Goal: Find contact information: Find contact information

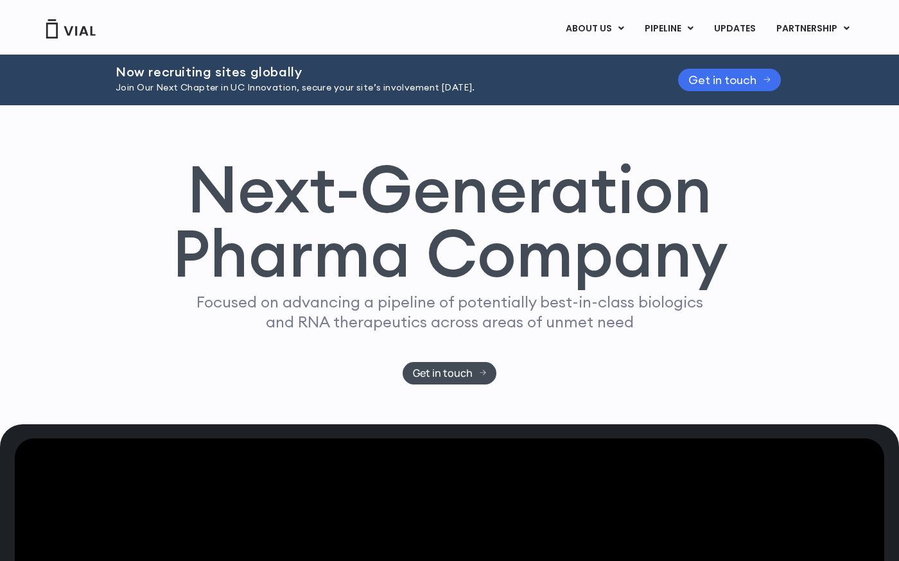
click at [732, 78] on span "Get in touch" at bounding box center [722, 80] width 68 height 10
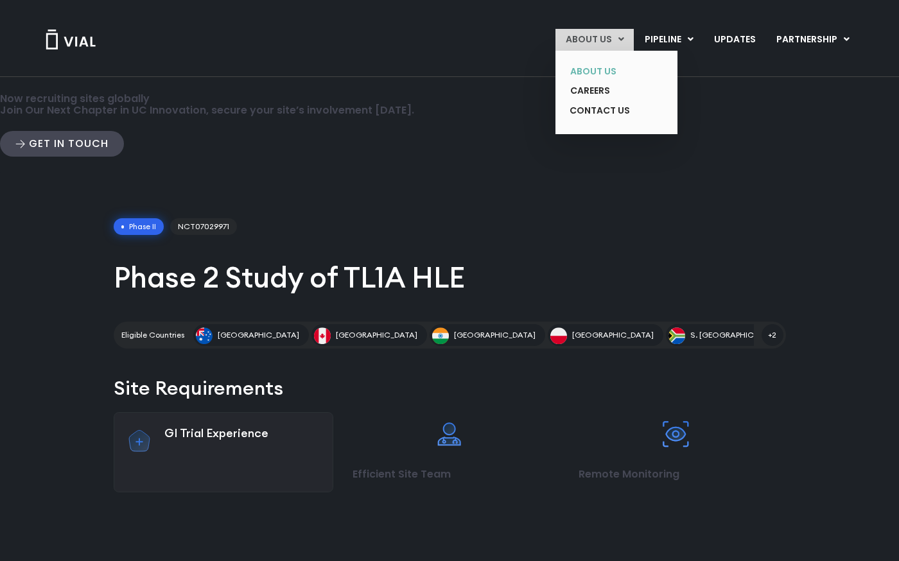
click at [601, 80] on link "ABOUT US" at bounding box center [607, 72] width 94 height 20
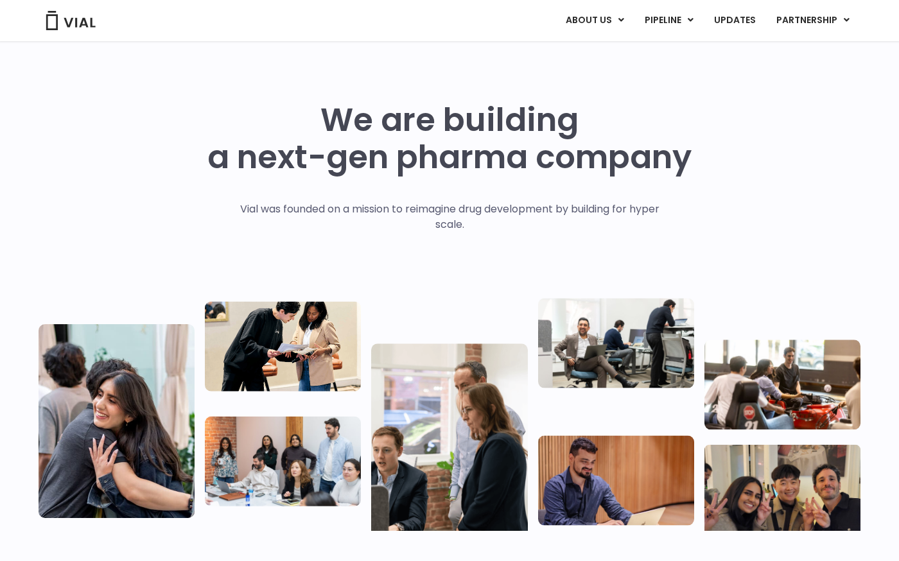
scroll to position [128, 0]
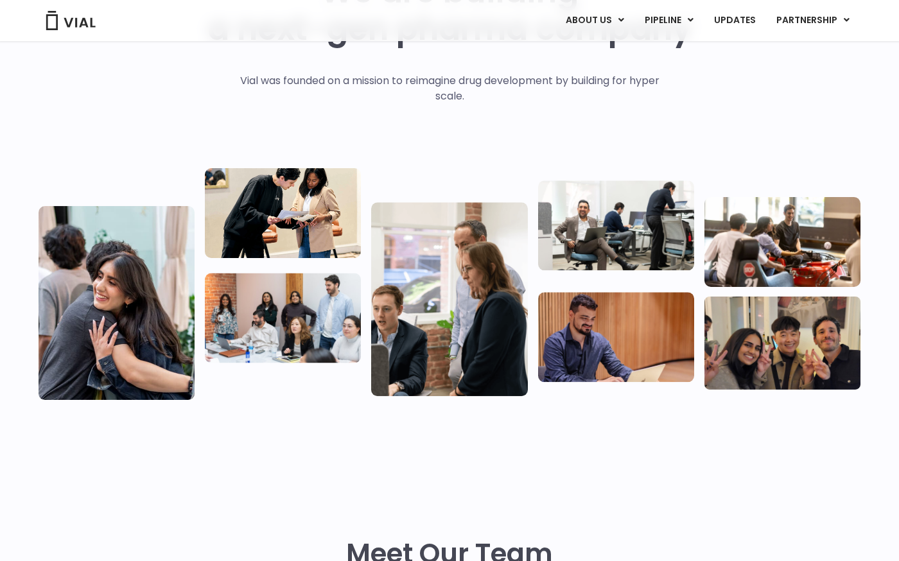
click at [170, 283] on img at bounding box center [117, 303] width 156 height 194
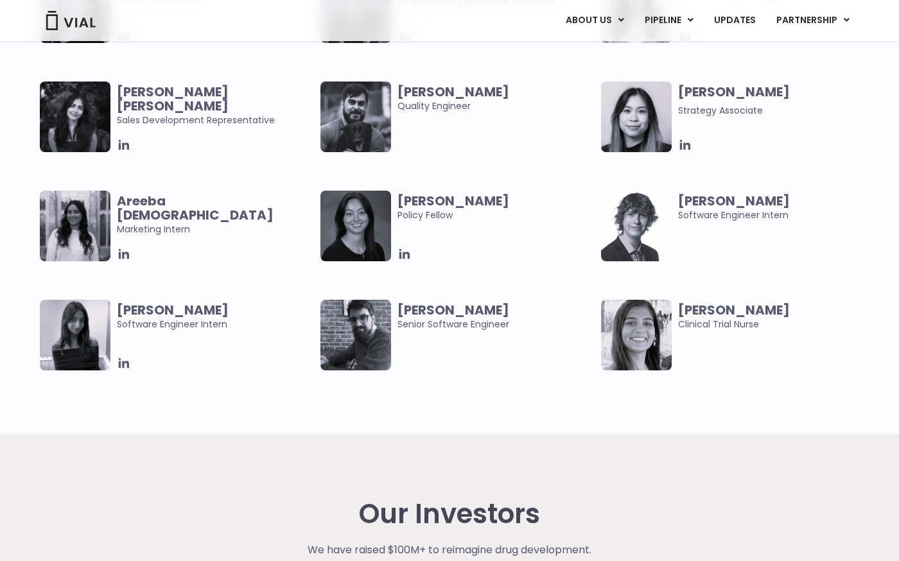
scroll to position [2569, 0]
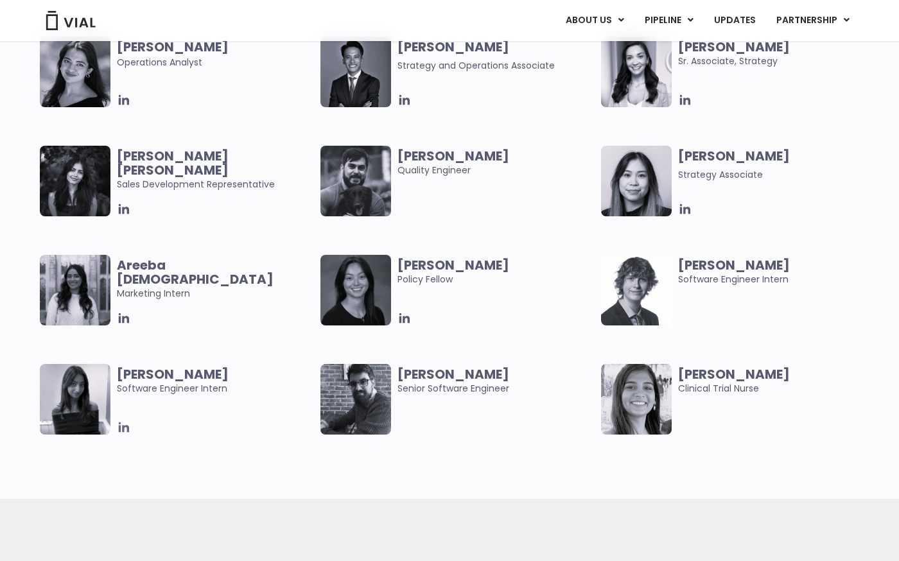
click at [121, 426] on icon at bounding box center [124, 428] width 10 height 10
click at [124, 320] on icon at bounding box center [124, 318] width 10 height 10
click at [125, 432] on icon at bounding box center [124, 428] width 14 height 14
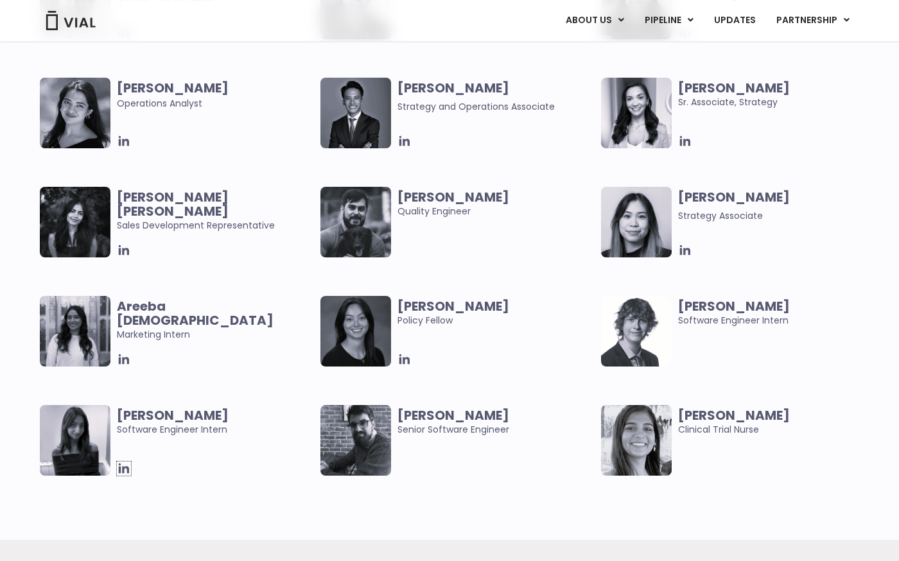
scroll to position [2504, 0]
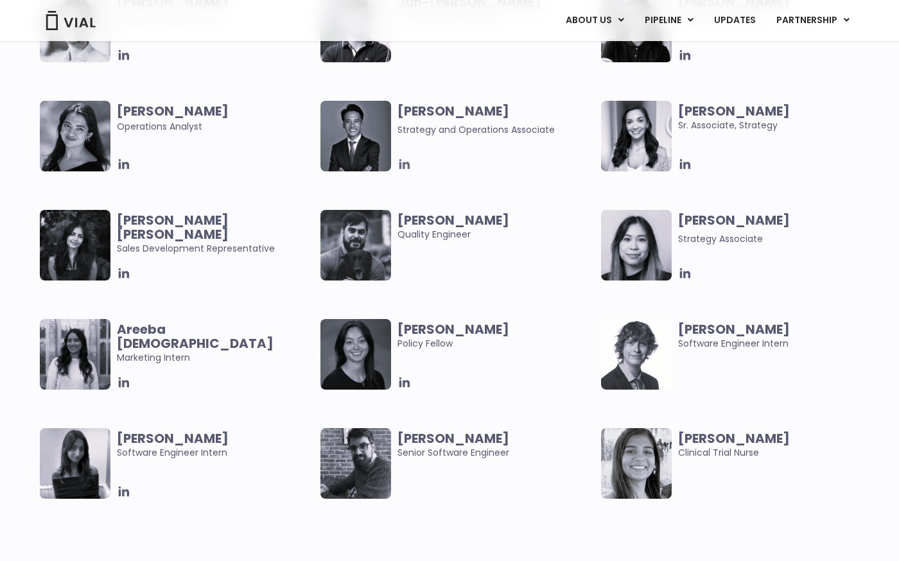
click at [405, 168] on icon at bounding box center [404, 164] width 14 height 14
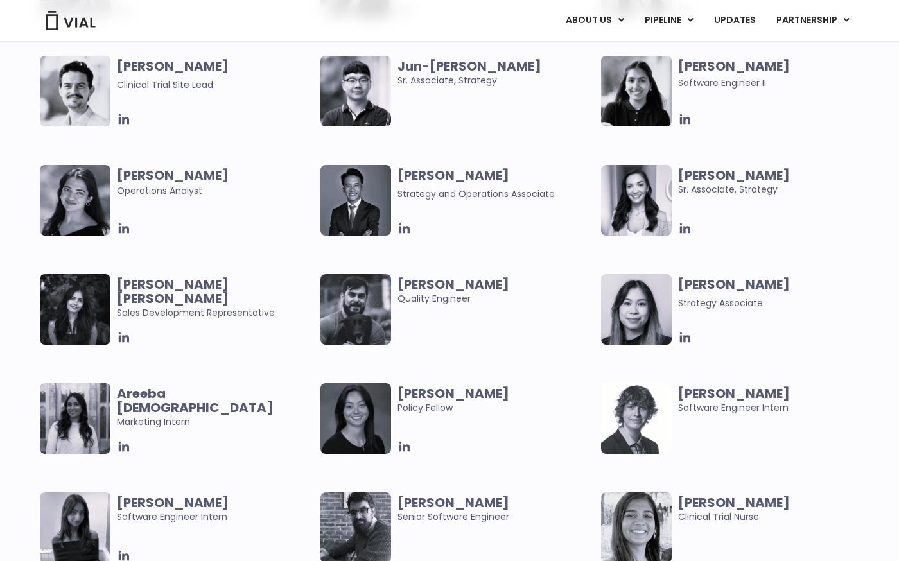
click at [266, 335] on div at bounding box center [215, 338] width 197 height 14
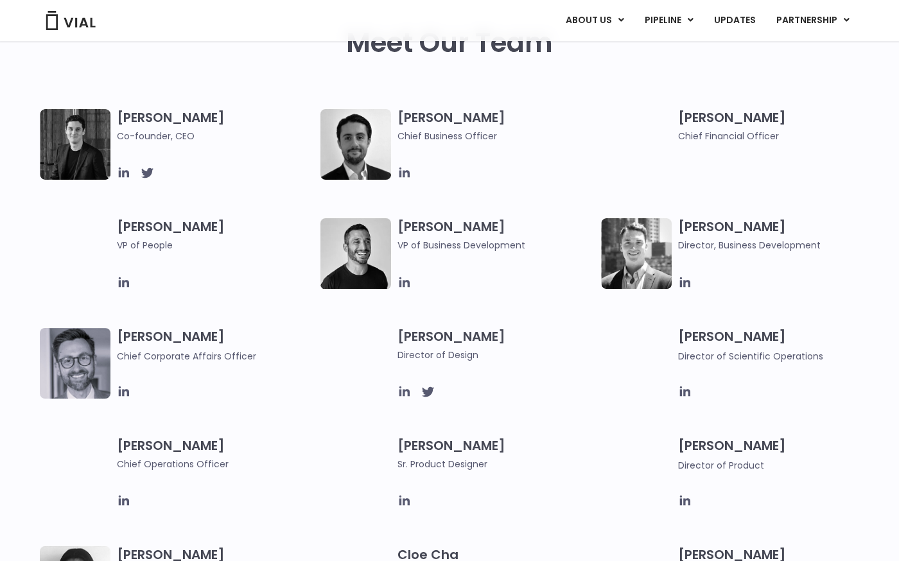
scroll to position [642, 0]
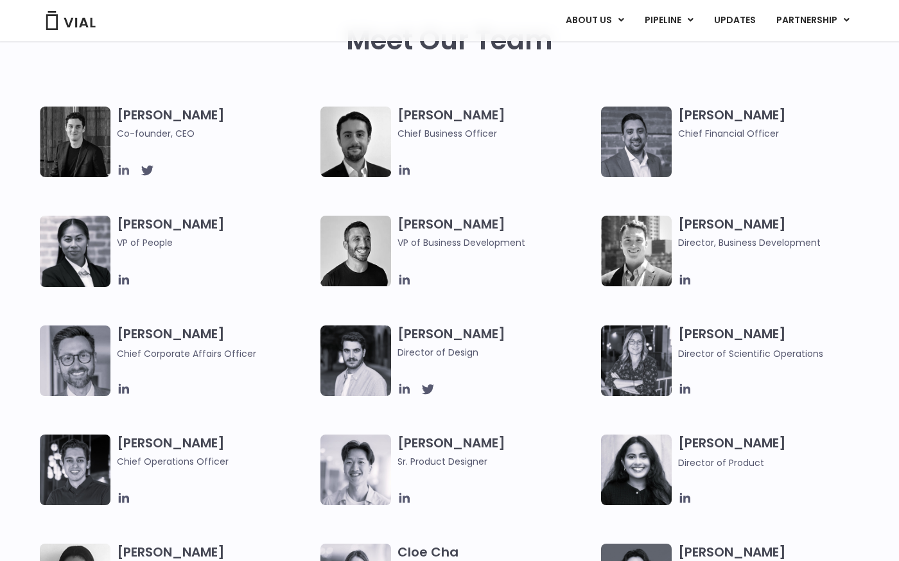
click at [122, 170] on icon at bounding box center [124, 170] width 14 height 14
click at [407, 173] on icon at bounding box center [404, 170] width 14 height 14
click at [122, 281] on icon at bounding box center [124, 280] width 14 height 14
click at [679, 500] on icon at bounding box center [685, 498] width 14 height 14
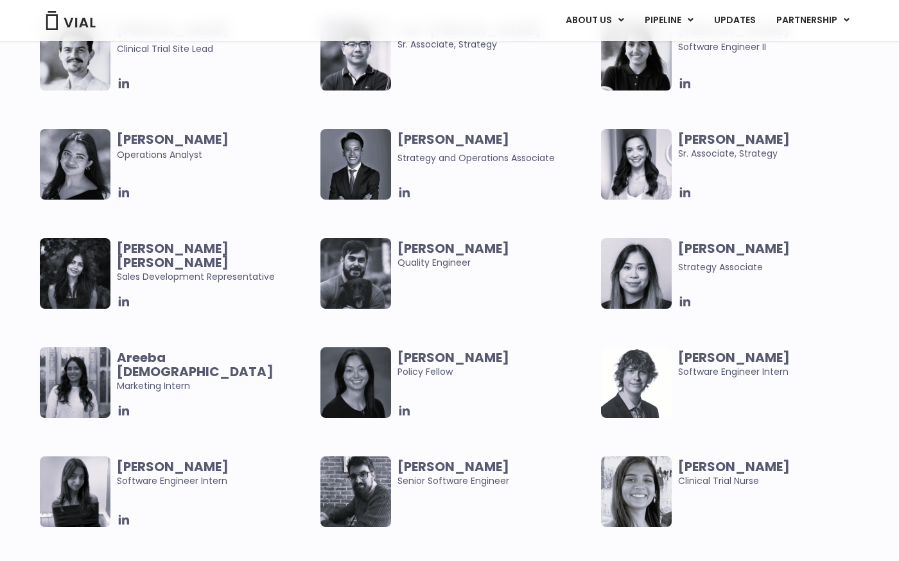
scroll to position [2055, 0]
